Goal: Task Accomplishment & Management: Use online tool/utility

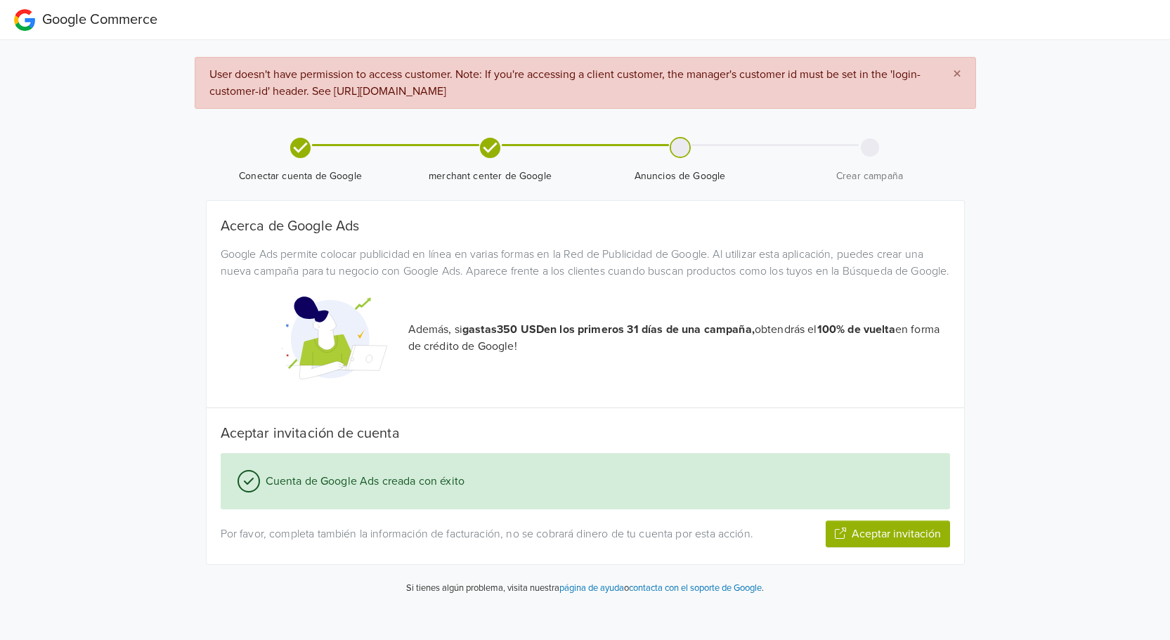
click at [896, 548] on button "Aceptar invitación" at bounding box center [888, 534] width 124 height 27
click at [690, 146] on div at bounding box center [680, 147] width 21 height 21
click at [877, 545] on button "Aceptar invitación" at bounding box center [888, 534] width 124 height 27
drag, startPoint x: 335, startPoint y: 91, endPoint x: 749, endPoint y: 91, distance: 414.0
click at [749, 91] on div "× User doesn't have permission to access customer. Note: If you're accessing a …" at bounding box center [586, 83] width 782 height 52
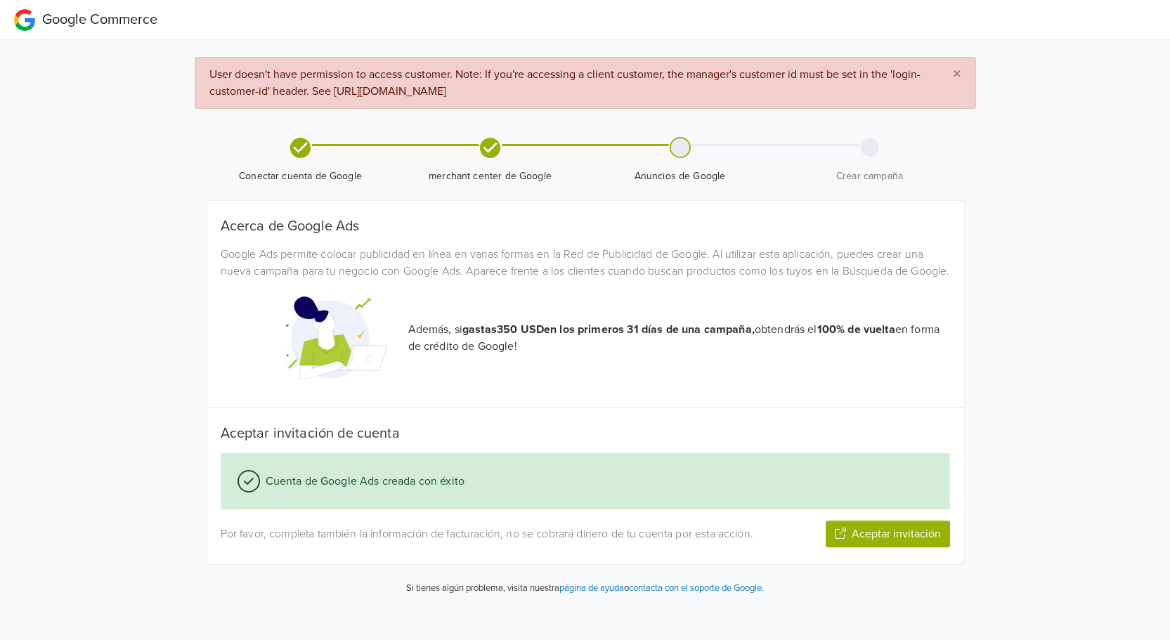
click at [747, 355] on p "Además, si gastas 350 USD en los primeros 31 días de una campaña, obtendrás el …" at bounding box center [679, 338] width 542 height 34
click at [465, 141] on span "merchant center de Google" at bounding box center [490, 160] width 179 height 46
click at [858, 548] on button "Aceptar invitación" at bounding box center [888, 534] width 124 height 27
click at [532, 596] on link "página de ayuda" at bounding box center [520, 590] width 65 height 11
click at [887, 548] on button "Siguiente paso" at bounding box center [904, 534] width 91 height 27
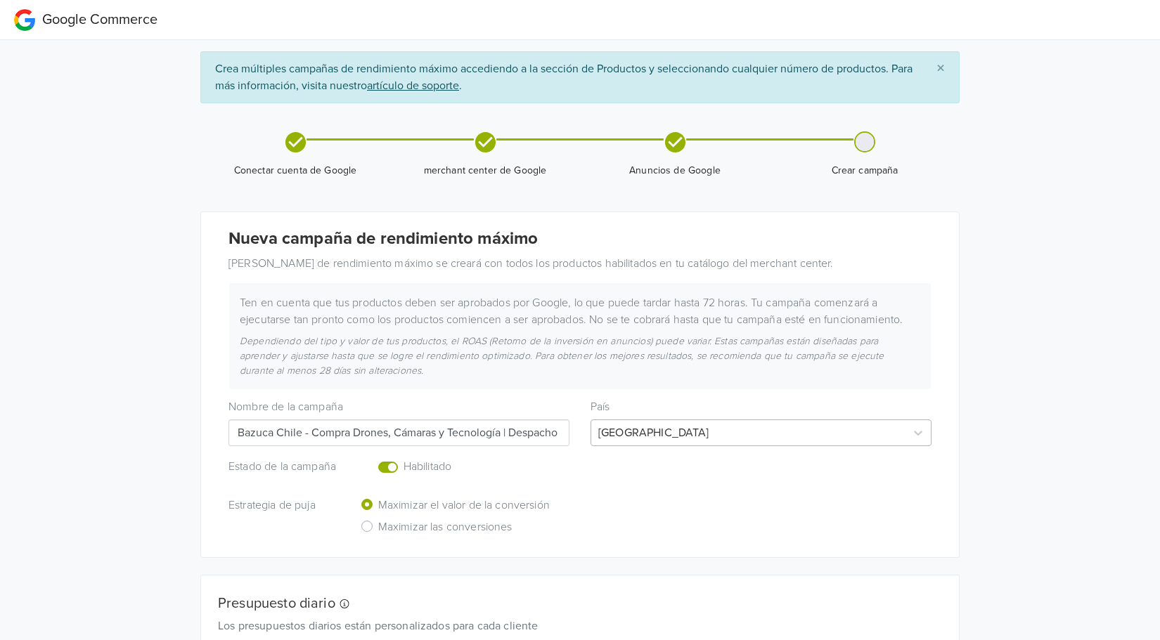
scroll to position [0, 110]
drag, startPoint x: 302, startPoint y: 432, endPoint x: 752, endPoint y: 434, distance: 449.9
click at [752, 434] on div "Nombre de la campaña Bazuca Chile - Compra Drones, Cámaras y Tecnología | Despa…" at bounding box center [580, 417] width 724 height 57
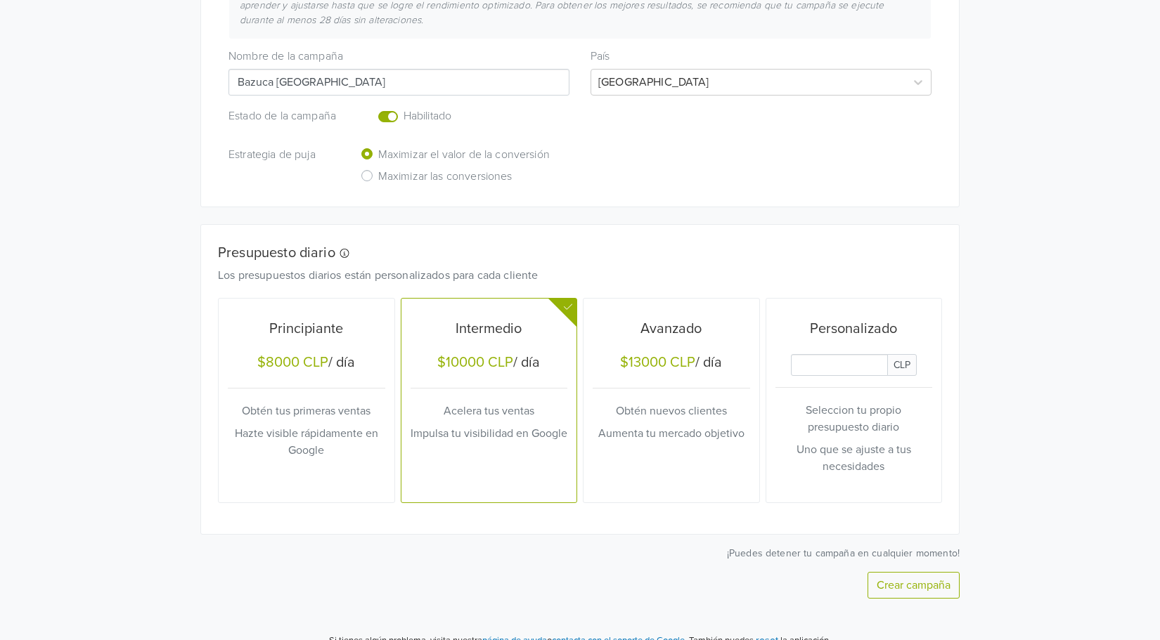
scroll to position [351, 0]
type input "Bazuca Chile"
click at [315, 453] on p "Hazte visible rápidamente en Google" at bounding box center [306, 442] width 157 height 34
click at [900, 576] on button "Crear campaña" at bounding box center [913, 584] width 92 height 27
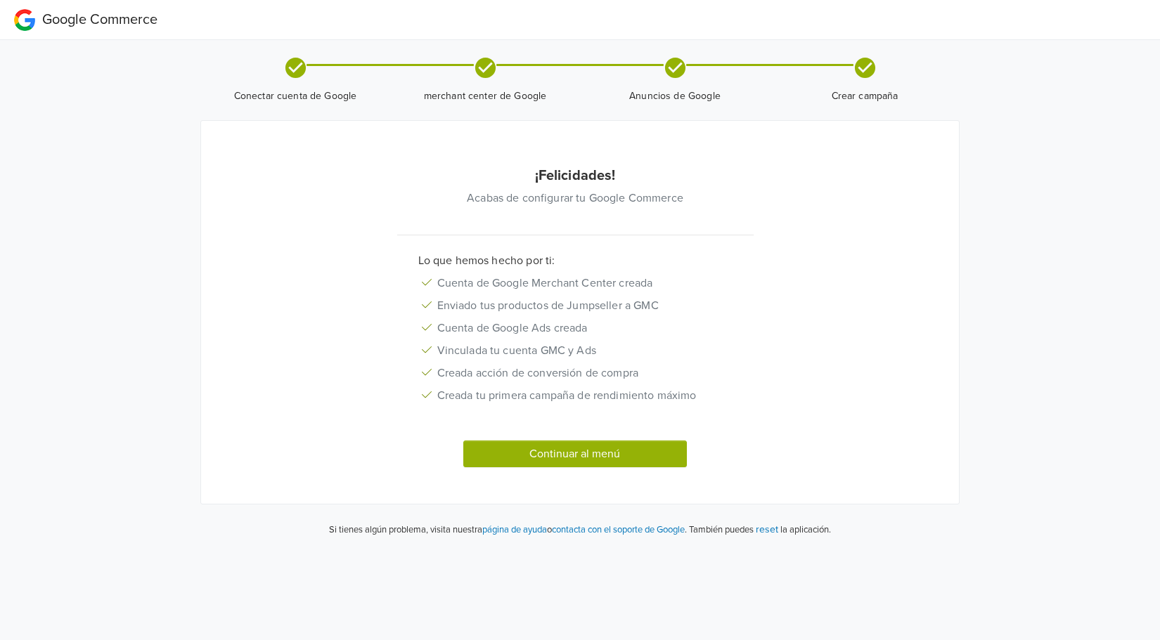
scroll to position [0, 0]
click at [635, 451] on button "Continuar al menú" at bounding box center [581, 454] width 224 height 27
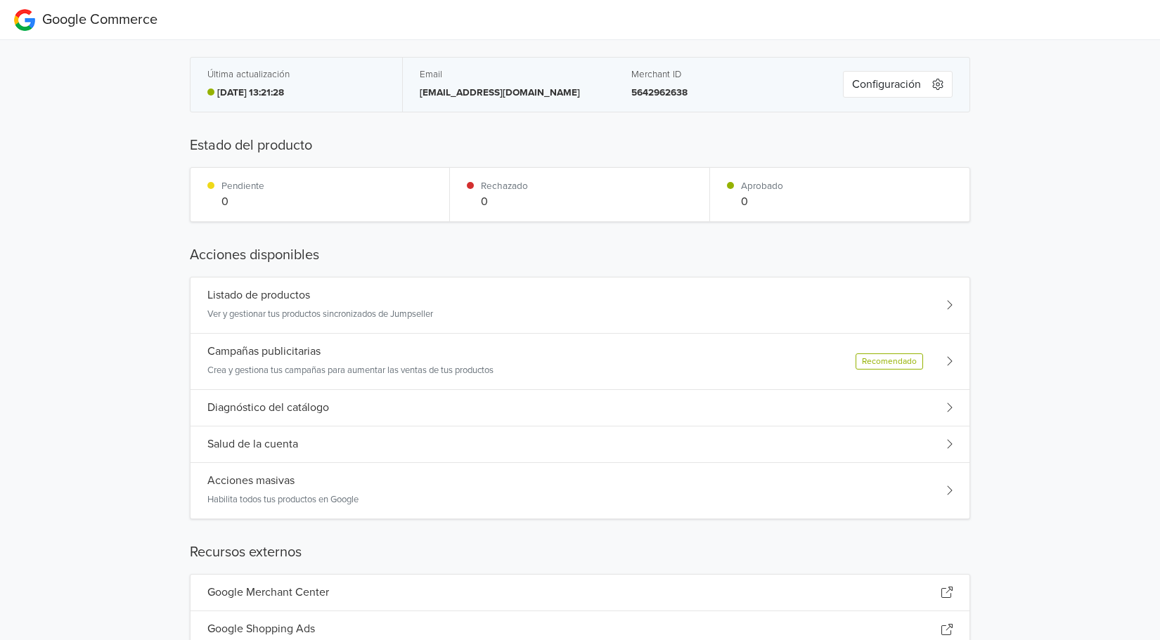
click at [712, 361] on div "Campañas publicitarias Crea y gestiona tus campañas para aumentar las ventas de…" at bounding box center [579, 362] width 779 height 56
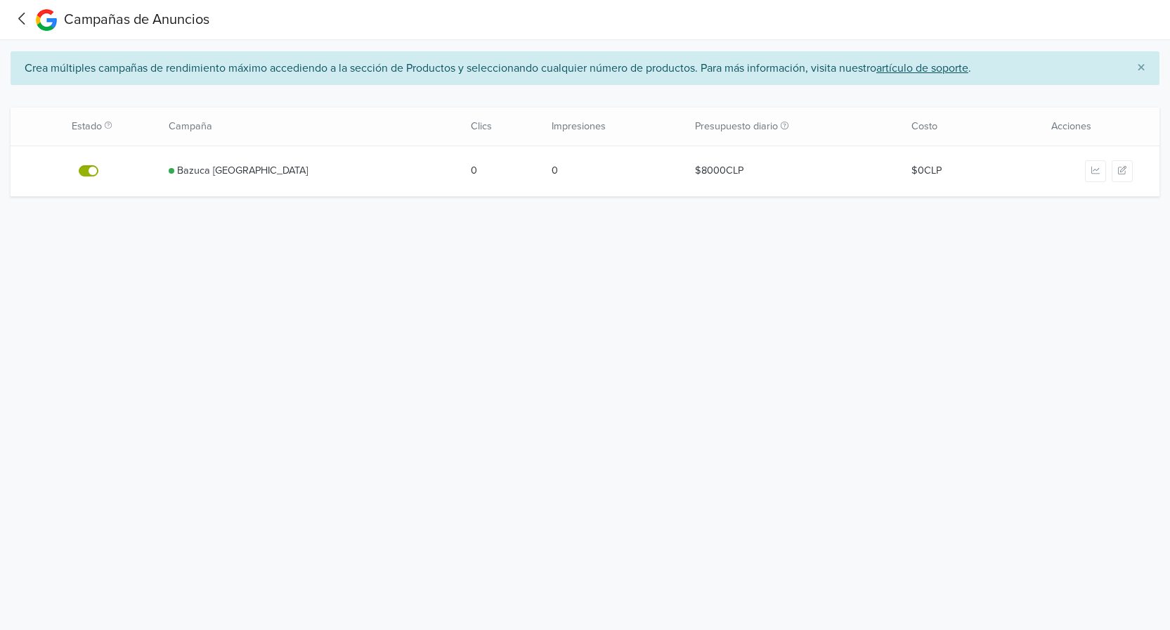
click at [1118, 165] on button "button" at bounding box center [1122, 171] width 21 height 22
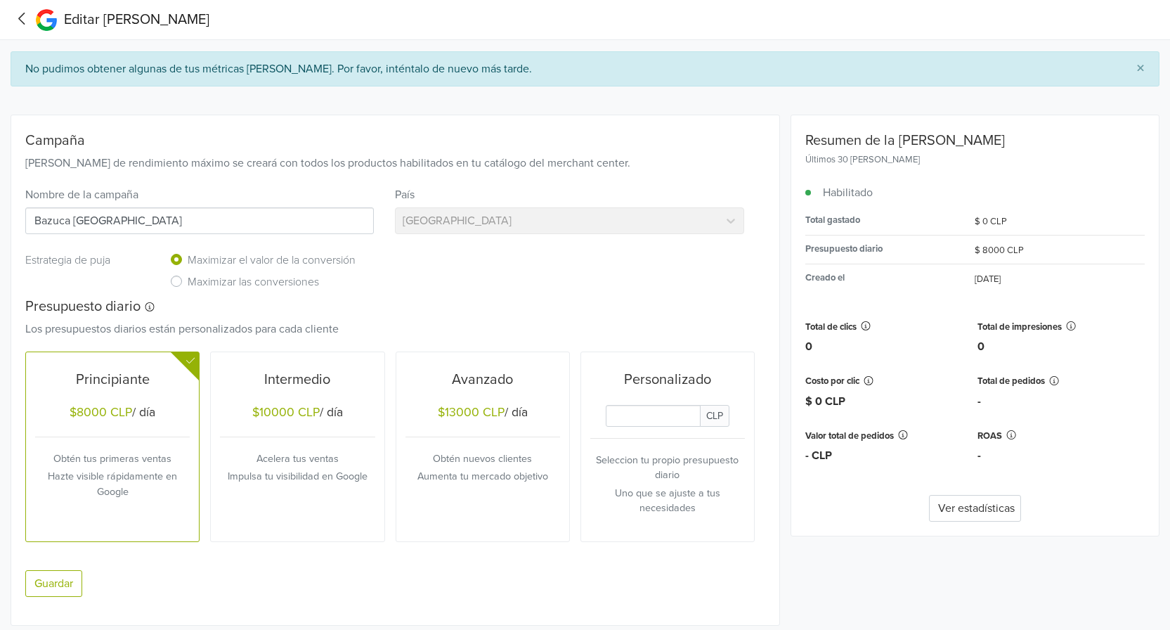
click at [23, 26] on icon at bounding box center [22, 19] width 22 height 18
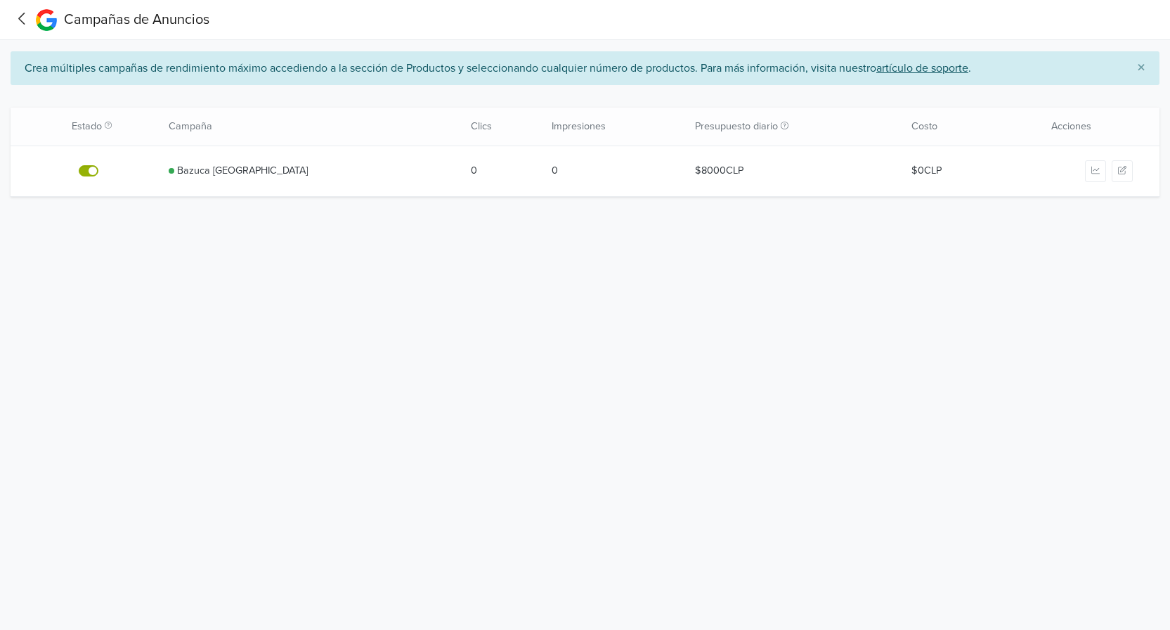
click at [28, 13] on icon at bounding box center [22, 19] width 22 height 18
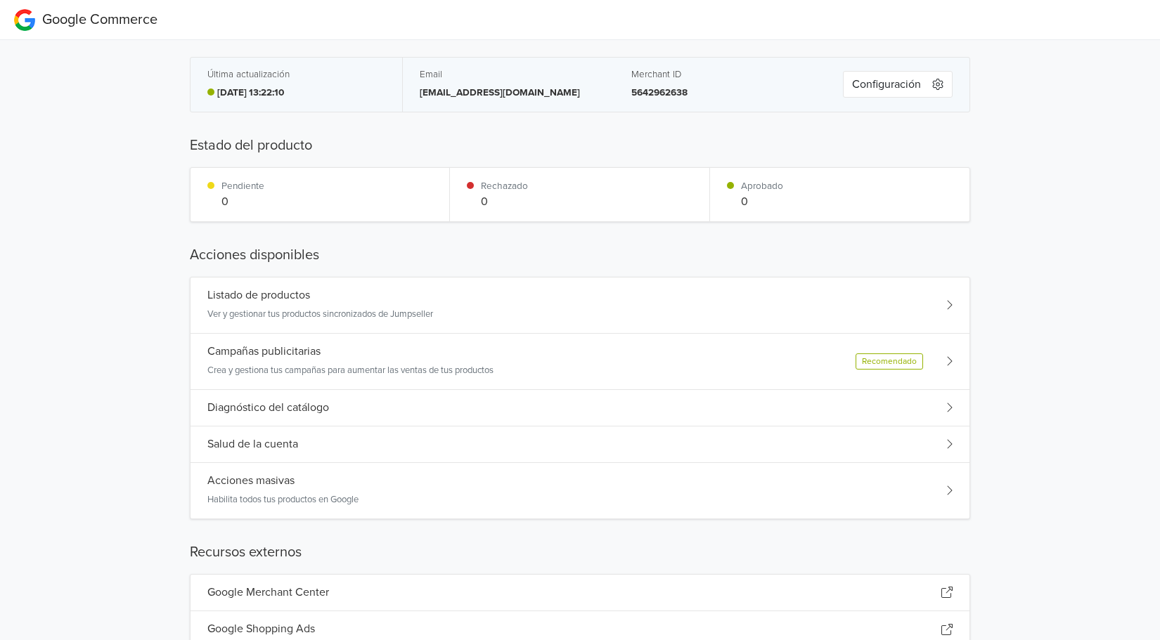
click at [335, 311] on p "Ver y gestionar tus productos sincronizados de Jumpseller" at bounding box center [320, 315] width 226 height 14
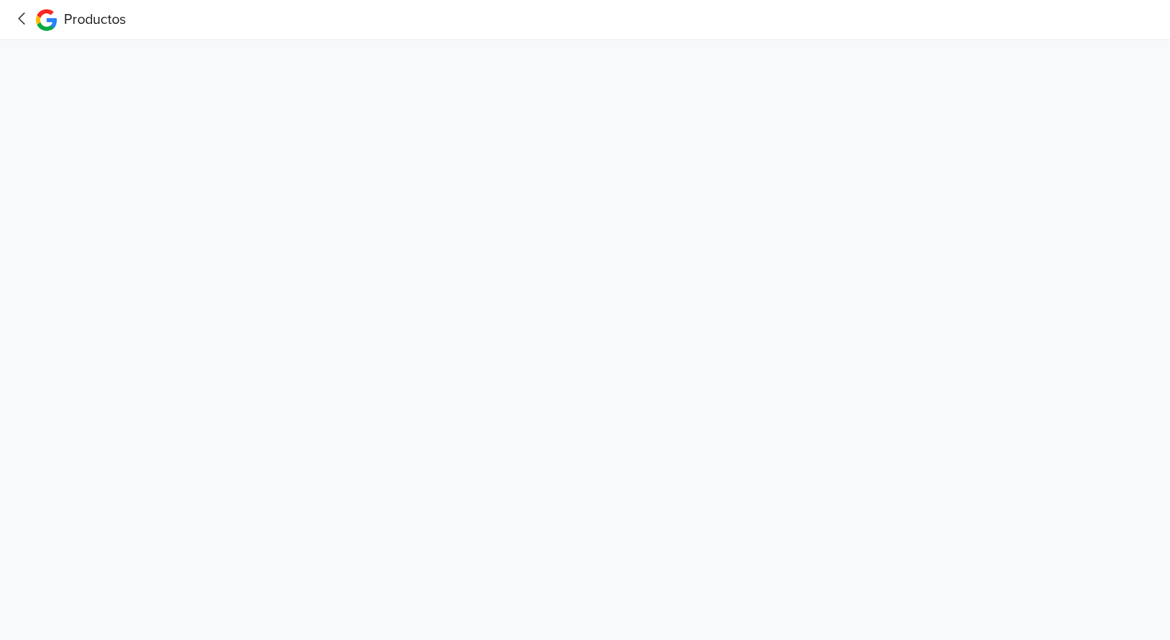
click at [17, 19] on icon at bounding box center [22, 19] width 22 height 18
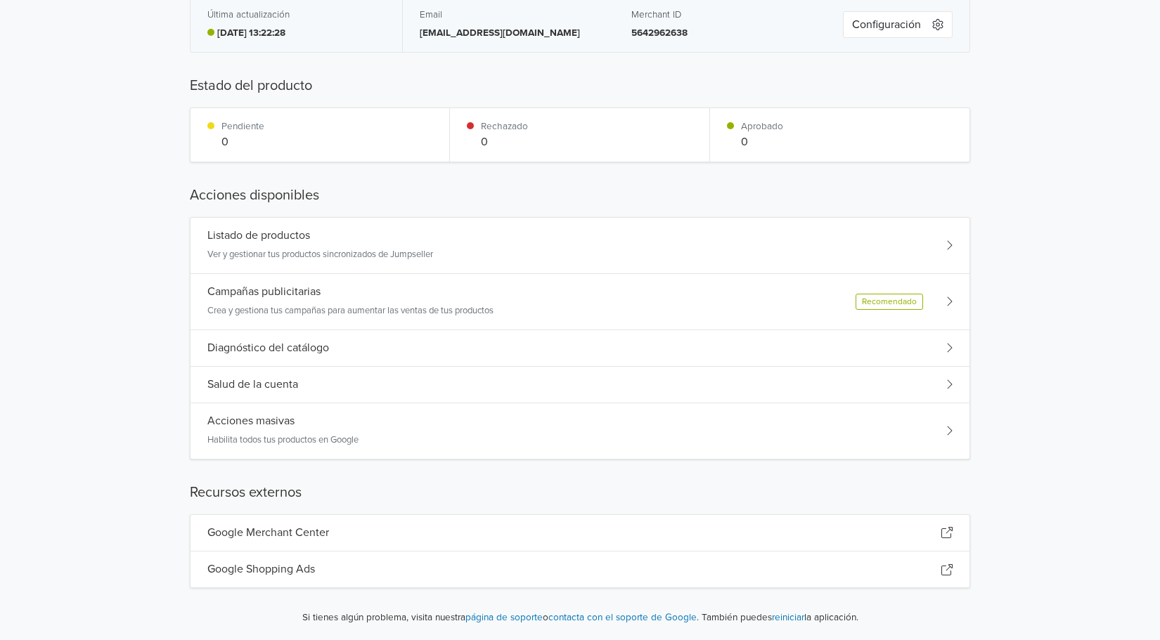
scroll to position [61, 0]
